Goal: Task Accomplishment & Management: Manage account settings

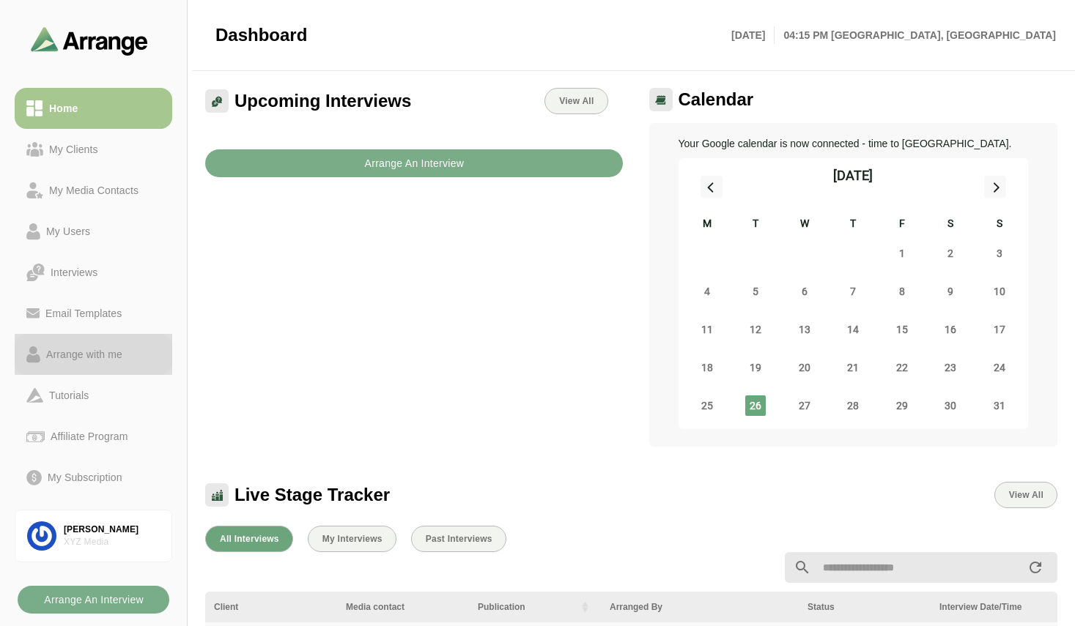
click at [94, 355] on div "Arrange with me" at bounding box center [84, 355] width 88 height 18
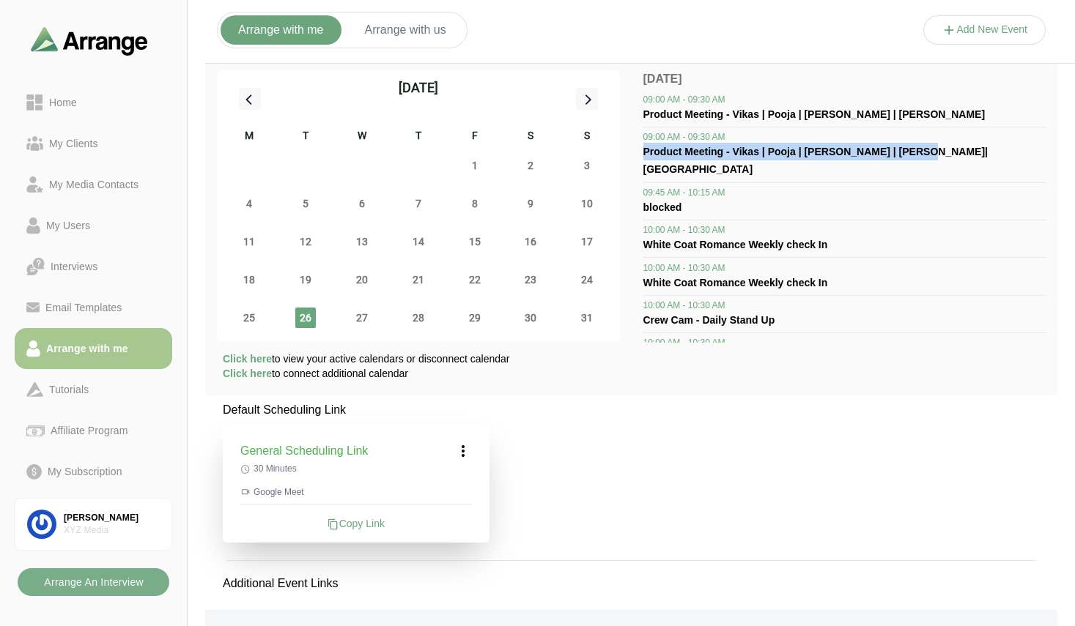
drag, startPoint x: 645, startPoint y: 152, endPoint x: 915, endPoint y: 146, distance: 270.4
click at [915, 146] on div "Product Meeting - Vikas | Pooja | [PERSON_NAME] | [PERSON_NAME]|[GEOGRAPHIC_DAT…" at bounding box center [844, 160] width 403 height 35
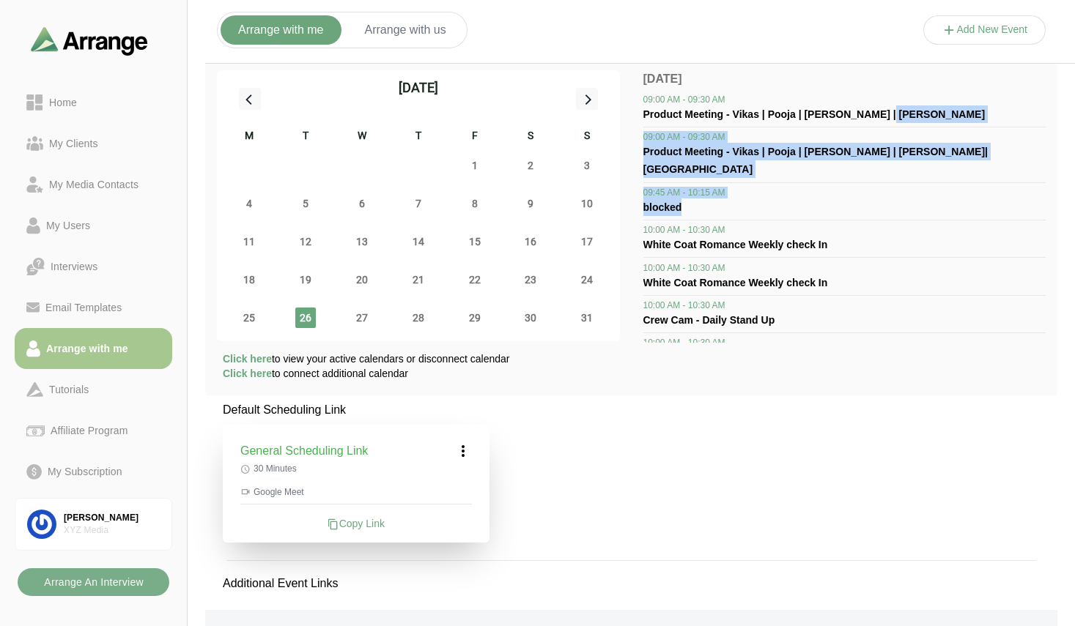
drag, startPoint x: 1046, startPoint y: 119, endPoint x: 1045, endPoint y: 188, distance: 69.6
click at [1045, 188] on div "[DATE] M T W T F S S 28 29 30 31 1 2 3 4 5 6 7 8 9 10 11 12 13 14 15 16 17 18 1…" at bounding box center [631, 227] width 852 height 337
click at [964, 127] on hr at bounding box center [844, 127] width 403 height 1
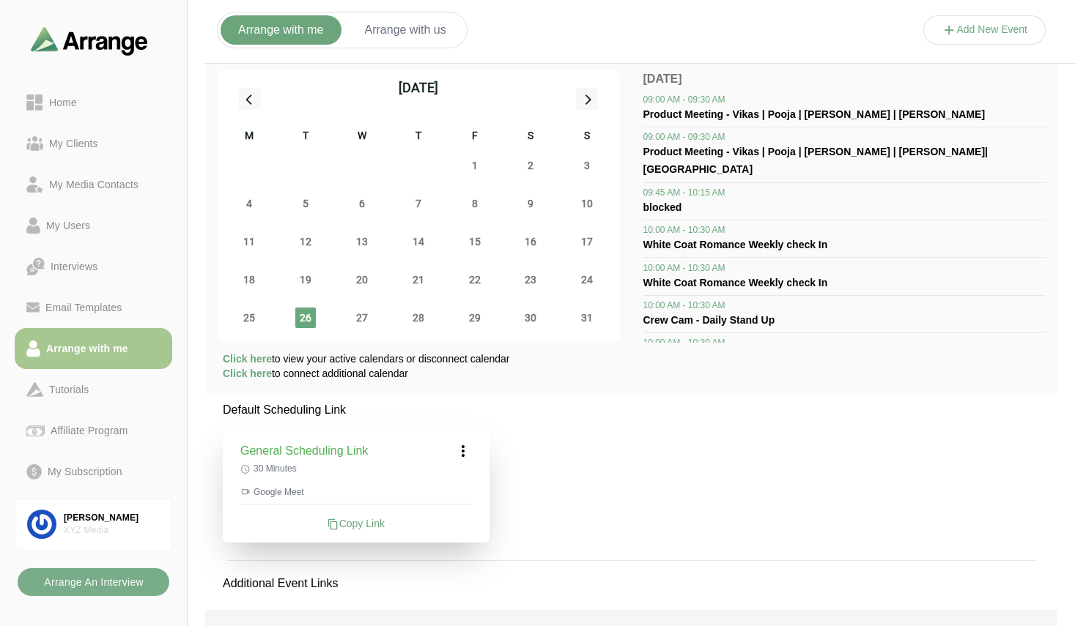
drag, startPoint x: 645, startPoint y: 163, endPoint x: 676, endPoint y: 163, distance: 30.8
click at [676, 163] on div "09:00 AM - 09:30 AM Product Meeting - Vikas | Pooja | [PERSON_NAME] | [PERSON_N…" at bounding box center [844, 156] width 403 height 51
drag, startPoint x: 725, startPoint y: 103, endPoint x: 640, endPoint y: 100, distance: 85.1
click at [640, 100] on div "[DATE] M T W T F S S 28 29 30 31 1 2 3 4 5 6 7 8 9 10 11 12 13 14 15 16 17 18 1…" at bounding box center [631, 227] width 852 height 337
click at [733, 139] on div "09:00 AM - 09:30 AM" at bounding box center [844, 137] width 403 height 12
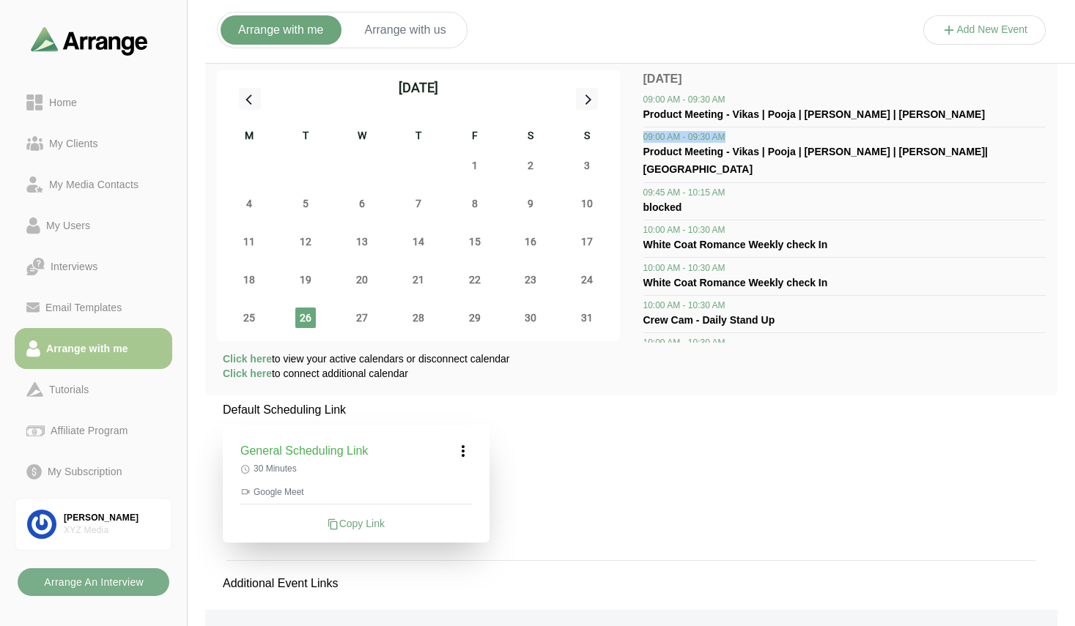
drag, startPoint x: 731, startPoint y: 136, endPoint x: 631, endPoint y: 141, distance: 99.8
click at [631, 141] on div "[DATE] M T W T F S S 28 29 30 31 1 2 3 4 5 6 7 8 9 10 11 12 13 14 15 16 17 18 1…" at bounding box center [631, 227] width 852 height 337
click at [731, 84] on p "[DATE]" at bounding box center [844, 79] width 403 height 18
drag, startPoint x: 725, startPoint y: 99, endPoint x: 626, endPoint y: 104, distance: 99.0
click at [626, 104] on div "[DATE] M T W T F S S 28 29 30 31 1 2 3 4 5 6 7 8 9 10 11 12 13 14 15 16 17 18 1…" at bounding box center [631, 227] width 852 height 337
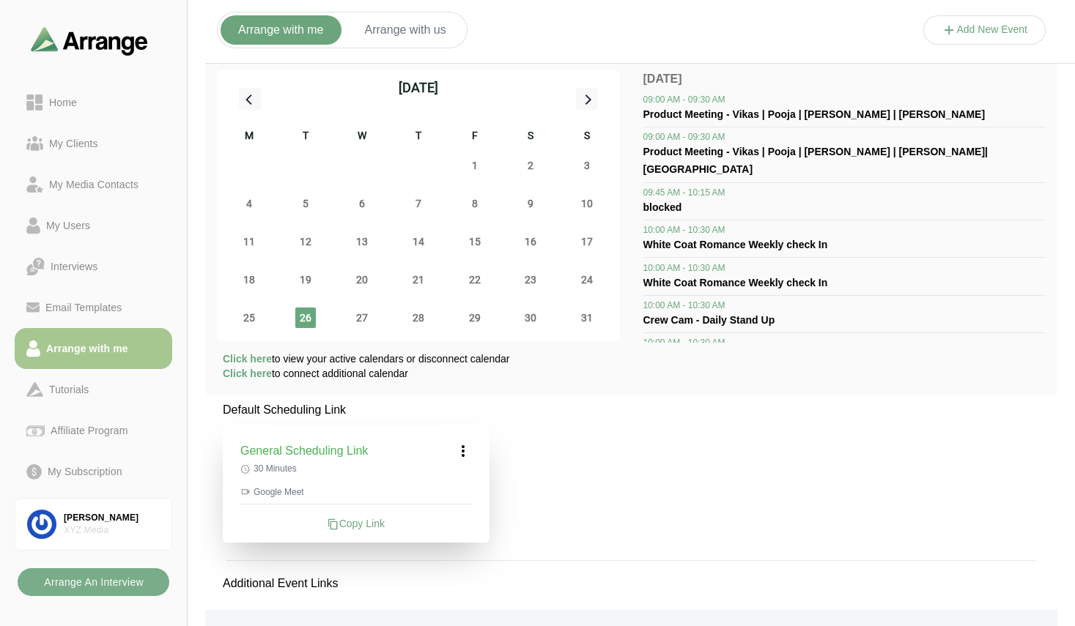
click at [732, 138] on div "09:00 AM - 09:30 AM" at bounding box center [844, 137] width 403 height 12
drag, startPoint x: 731, startPoint y: 133, endPoint x: 632, endPoint y: 144, distance: 99.4
click at [632, 144] on div "[DATE] M T W T F S S 28 29 30 31 1 2 3 4 5 6 7 8 9 10 11 12 13 14 15 16 17 18 1…" at bounding box center [631, 227] width 852 height 337
click at [711, 117] on span "Product Meeting - Vikas | Pooja | [PERSON_NAME] | [PERSON_NAME]" at bounding box center [814, 114] width 342 height 12
click at [709, 141] on span "09:00 AM - 09:30 AM" at bounding box center [684, 137] width 82 height 12
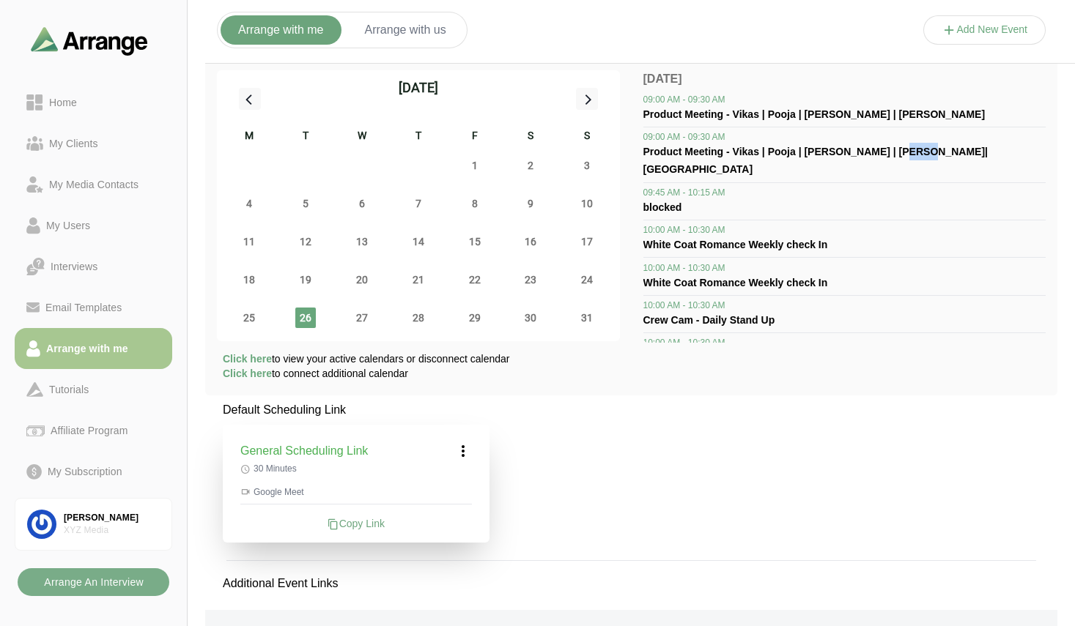
drag, startPoint x: 884, startPoint y: 151, endPoint x: 926, endPoint y: 158, distance: 42.3
click at [926, 158] on div "Product Meeting - Vikas | Pooja | [PERSON_NAME] | [PERSON_NAME]|[GEOGRAPHIC_DAT…" at bounding box center [844, 160] width 403 height 35
click at [930, 157] on div "Product Meeting - Vikas | Pooja | [PERSON_NAME] | [PERSON_NAME]|[GEOGRAPHIC_DAT…" at bounding box center [844, 160] width 403 height 35
drag, startPoint x: 911, startPoint y: 154, endPoint x: 797, endPoint y: 155, distance: 113.6
click at [797, 155] on div "Product Meeting - Vikas | Pooja | [PERSON_NAME] | [PERSON_NAME]|[GEOGRAPHIC_DAT…" at bounding box center [844, 160] width 403 height 35
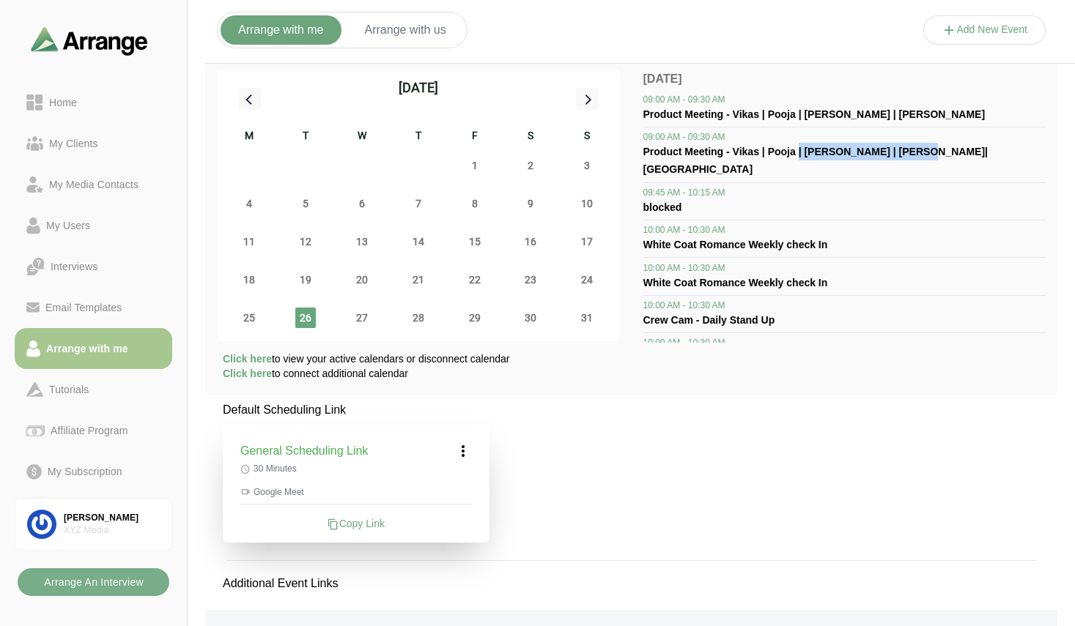
click at [465, 452] on icon at bounding box center [463, 452] width 18 height 18
click at [462, 489] on div "Edit" at bounding box center [448, 491] width 67 height 27
